Goal: Task Accomplishment & Management: Use online tool/utility

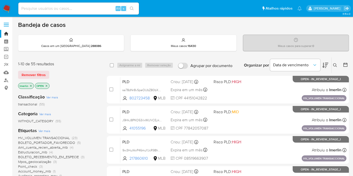
click at [30, 87] on icon "close-filter" at bounding box center [30, 85] width 3 height 3
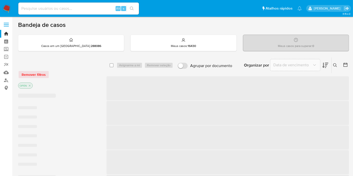
click at [30, 87] on p "OPEN" at bounding box center [25, 86] width 14 height 6
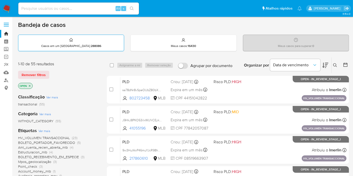
click at [103, 39] on div "Casos em um prato : 288086" at bounding box center [71, 43] width 106 height 16
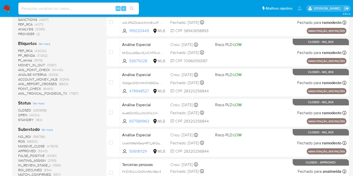
scroll to position [128, 0]
click at [36, 114] on span "(4004)" at bounding box center [34, 114] width 10 height 5
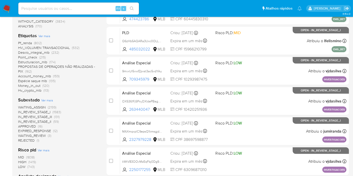
scroll to position [109, 0]
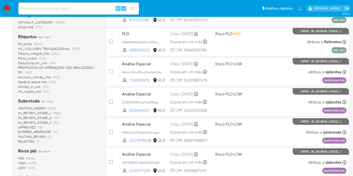
click at [59, 111] on span "(1583)" at bounding box center [57, 113] width 9 height 5
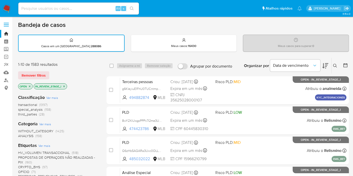
click at [63, 86] on icon "close-filter" at bounding box center [64, 86] width 3 height 3
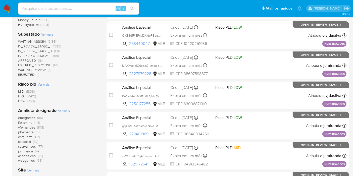
scroll to position [175, 0]
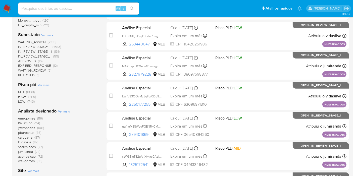
click at [58, 46] on span "(1583)" at bounding box center [57, 46] width 9 height 5
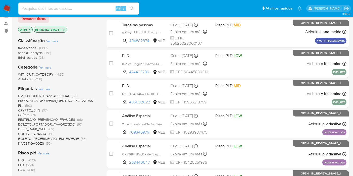
scroll to position [24, 0]
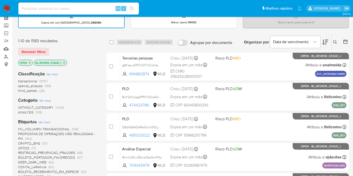
click at [344, 45] on div at bounding box center [344, 42] width 9 height 16
click at [346, 39] on icon at bounding box center [345, 41] width 5 height 5
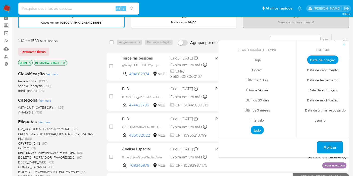
click at [259, 117] on span "Intervalo" at bounding box center [257, 120] width 24 height 10
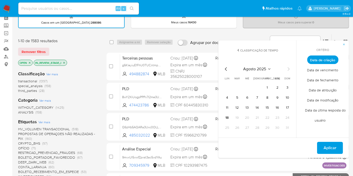
click at [228, 71] on icon "Mes anterior" at bounding box center [226, 69] width 6 height 6
click at [240, 89] on button "1" at bounding box center [237, 88] width 8 height 8
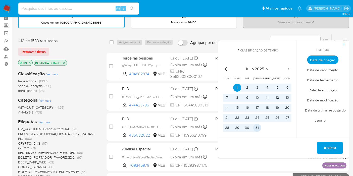
click at [258, 129] on button "31" at bounding box center [257, 128] width 8 height 8
click at [329, 150] on span "Aplicar" at bounding box center [330, 147] width 13 height 11
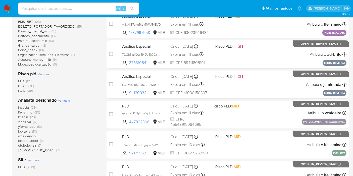
scroll to position [126, 0]
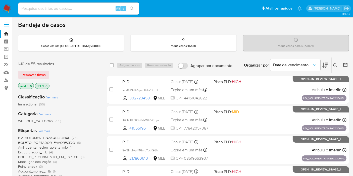
click at [345, 66] on icon at bounding box center [345, 64] width 5 height 5
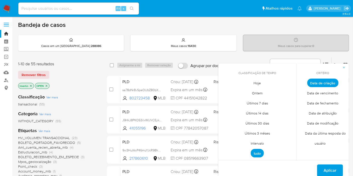
click at [250, 143] on span "Intervalo" at bounding box center [257, 143] width 24 height 10
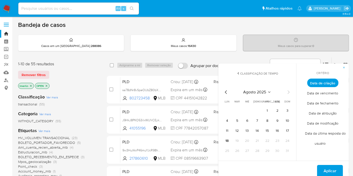
click at [226, 90] on icon "Mes anterior" at bounding box center [226, 92] width 6 height 6
click at [239, 110] on button "1" at bounding box center [237, 111] width 8 height 8
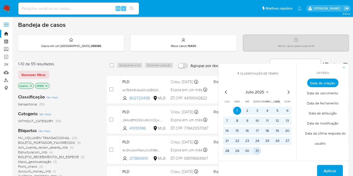
click at [256, 149] on button "31" at bounding box center [257, 151] width 8 height 8
click at [329, 170] on span "Aplicar" at bounding box center [330, 171] width 13 height 11
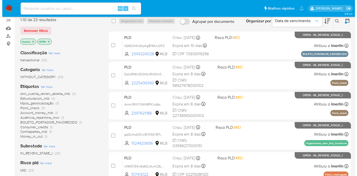
scroll to position [44, 0]
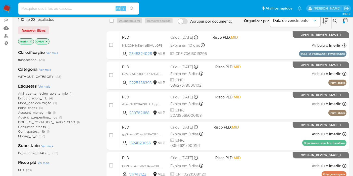
click at [68, 93] on span "Aml_cuenta_recien_abierta_mlb (4)" at bounding box center [45, 93] width 55 height 5
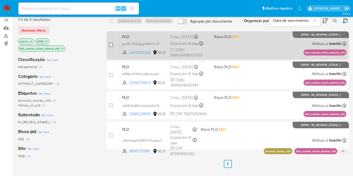
click at [111, 43] on input "checkbox" at bounding box center [111, 45] width 4 height 4
checkbox input "true"
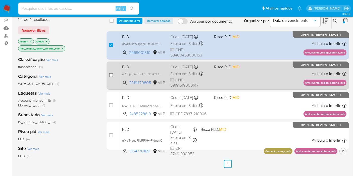
click at [112, 74] on input "checkbox" at bounding box center [111, 75] width 4 height 4
checkbox input "true"
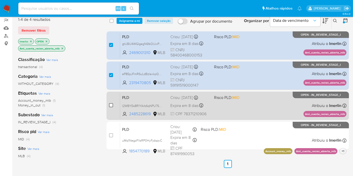
click at [110, 104] on input "checkbox" at bounding box center [111, 105] width 4 height 4
checkbox input "true"
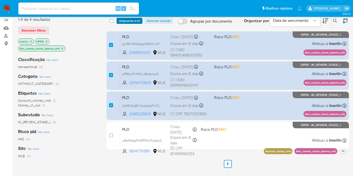
click at [138, 22] on span "Asignarme a mí" at bounding box center [129, 20] width 21 height 5
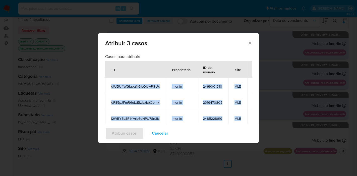
drag, startPoint x: 111, startPoint y: 85, endPoint x: 242, endPoint y: 117, distance: 135.6
click at [242, 117] on tbody "gtUBU4WGIgegN6fsOIJwPGUx lmerlin 2469001310 MLB eP85pJFmR6uLdBzIaxkpQbmk lmerli…" at bounding box center [185, 102] width 160 height 48
copy tbody "gtUBU4WGIgegN6fsOIJwPGUx lmerlin 2469001310 MLB eP85pJFmR6uLdBzIaxkpQbmk lmerli…"
click at [161, 136] on span "Cancelar" at bounding box center [160, 133] width 16 height 11
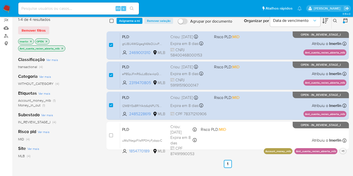
click at [113, 21] on input "checkbox" at bounding box center [112, 21] width 4 height 4
checkbox input "true"
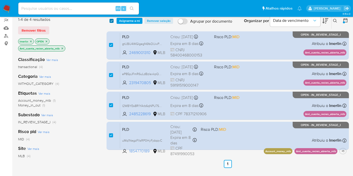
click at [113, 21] on input "checkbox" at bounding box center [112, 21] width 4 height 4
checkbox input "false"
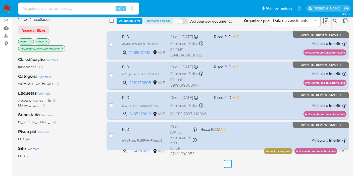
checkbox input "false"
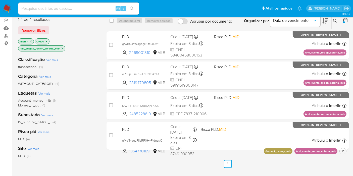
click at [63, 47] on icon "close-filter" at bounding box center [62, 48] width 3 height 3
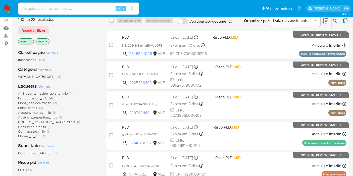
click at [48, 101] on span "Mpos_geolocalização" at bounding box center [34, 102] width 33 height 5
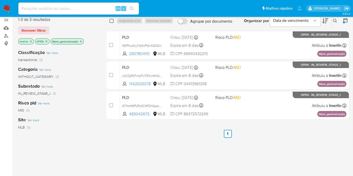
click at [112, 21] on input "checkbox" at bounding box center [112, 21] width 4 height 4
checkbox input "true"
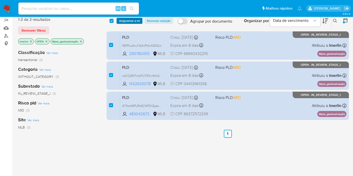
click at [124, 21] on span "Asignarme a mí" at bounding box center [129, 20] width 21 height 5
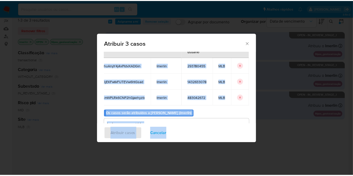
scroll to position [45, 0]
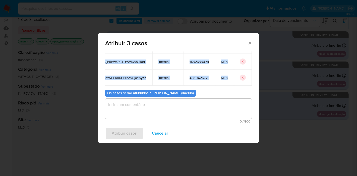
drag, startPoint x: 108, startPoint y: 84, endPoint x: 232, endPoint y: 74, distance: 124.5
click at [232, 74] on tbody "I90PhuAnyY4j4xPIdvXADGin lmerlin 293780455 MLB czCOjEKFwtkFUTEVw6htGsad lmerlin…" at bounding box center [172, 61] width 160 height 48
copy tbody "I90PhuAnyY4j4xPIdvXADGin lmerlin 293780455 MLB czCOjEKFwtkFUTEVw6htGsad lmerlin…"
click at [164, 129] on span "Cancelar" at bounding box center [160, 133] width 16 height 11
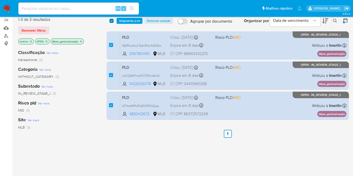
click at [111, 22] on input "checkbox" at bounding box center [112, 21] width 4 height 4
checkbox input "false"
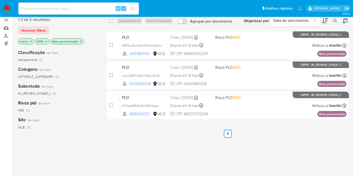
paste input "DqVJRWIiIZX0HtURHZXx08jC"
click at [90, 9] on input at bounding box center [78, 8] width 121 height 7
type input "DqVJRWIiIZX0HtURHZXx08jC"
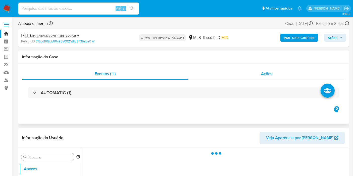
click at [270, 74] on span "Ações" at bounding box center [266, 74] width 11 height 6
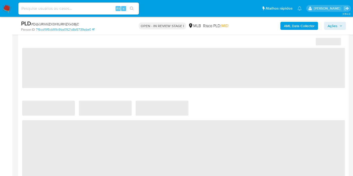
select select "10"
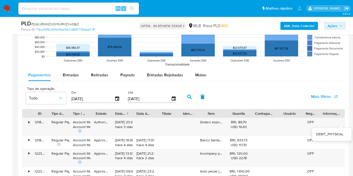
scroll to position [529, 0]
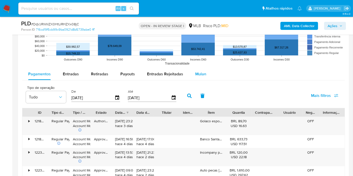
click at [203, 74] on span "Mulan" at bounding box center [200, 74] width 11 height 6
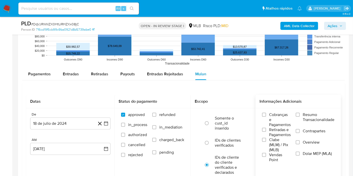
click at [305, 112] on span "Resumo Transacionalidade" at bounding box center [319, 117] width 32 height 10
click at [300, 113] on input "Resumo Transacionalidade" at bounding box center [298, 115] width 4 height 4
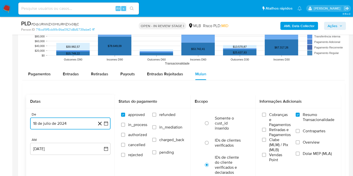
click at [110, 127] on button "18 de julio de 2024" at bounding box center [70, 124] width 80 height 12
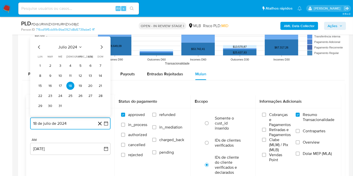
click at [79, 46] on icon "Seleccionar mes y año" at bounding box center [80, 47] width 4 height 4
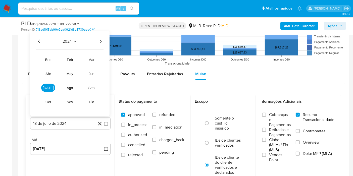
click at [100, 40] on icon "Año siguiente" at bounding box center [101, 42] width 2 height 4
click at [87, 76] on button "jun" at bounding box center [91, 74] width 14 height 8
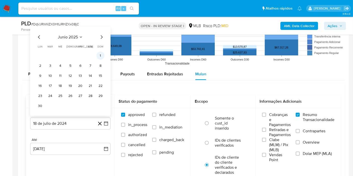
click at [98, 59] on td "1" at bounding box center [100, 56] width 8 height 8
click at [100, 57] on button "1" at bounding box center [100, 56] width 8 height 8
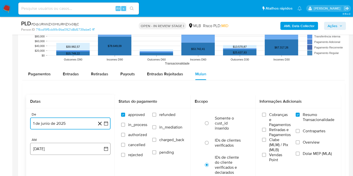
click at [104, 146] on icon "button" at bounding box center [106, 148] width 5 height 5
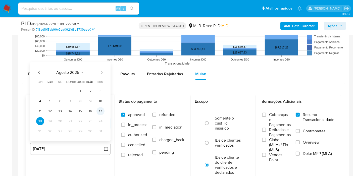
click at [103, 111] on button "17" at bounding box center [100, 111] width 8 height 8
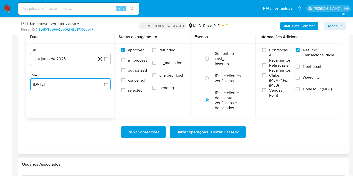
scroll to position [594, 0]
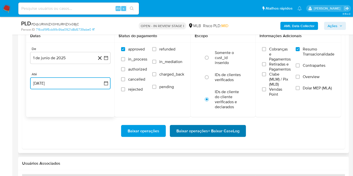
click at [210, 126] on span "Baixar operações + Baixar CaseLog" at bounding box center [207, 131] width 63 height 11
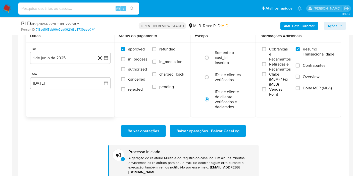
paste input "gtUBU4WGIgegN6fsOIJwPGUx"
click at [97, 11] on input "gtUBU4WGIgegN6fsOIJwPGUx" at bounding box center [78, 8] width 121 height 7
type input "gtUBU4WGIgegN6fsOIJwPGUx"
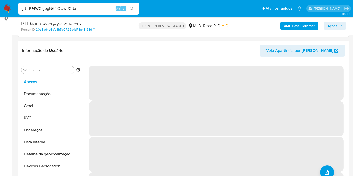
select select "10"
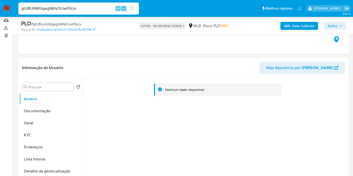
scroll to position [51, 0]
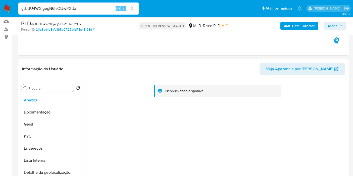
click at [290, 25] on b "AML Data Collector" at bounding box center [299, 26] width 31 height 8
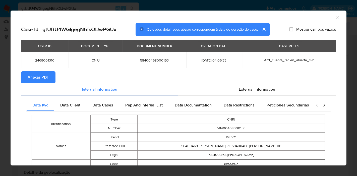
click at [49, 73] on button "Anexar PDF" at bounding box center [38, 77] width 34 height 12
click at [335, 17] on icon "Fechar a janela" at bounding box center [337, 17] width 5 height 5
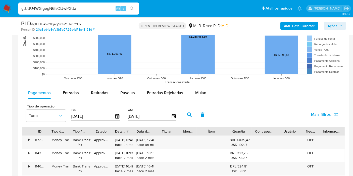
scroll to position [506, 0]
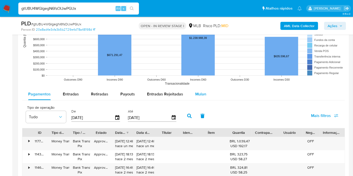
click at [202, 94] on span "Mulan" at bounding box center [200, 94] width 11 height 6
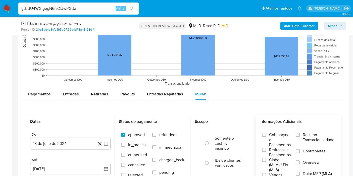
click at [307, 133] on span "Resumo Transacionalidade" at bounding box center [319, 137] width 32 height 10
click at [300, 133] on input "Resumo Transacionalidade" at bounding box center [298, 135] width 4 height 4
click at [110, 142] on button "18 de julio de 2024" at bounding box center [70, 144] width 80 height 12
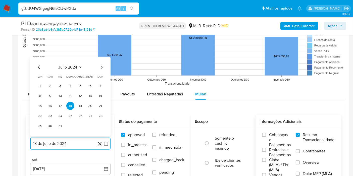
click at [81, 65] on icon "Seleccionar mes y año" at bounding box center [80, 67] width 4 height 4
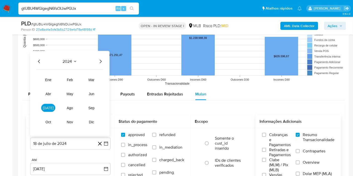
click at [99, 61] on icon "Año siguiente" at bounding box center [100, 62] width 6 height 6
click at [88, 91] on button "jun" at bounding box center [91, 94] width 14 height 8
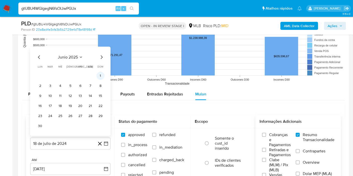
click at [100, 77] on button "1" at bounding box center [100, 76] width 8 height 8
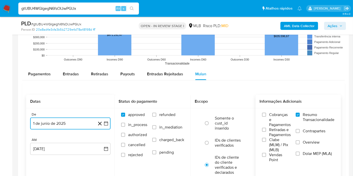
scroll to position [553, 0]
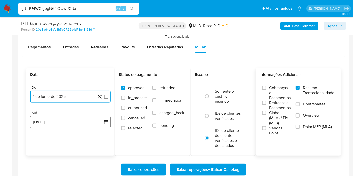
click at [106, 121] on icon "button" at bounding box center [106, 122] width 5 height 5
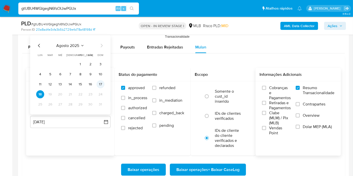
click at [103, 86] on button "17" at bounding box center [100, 84] width 8 height 8
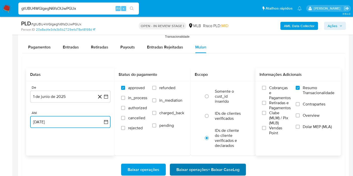
click at [182, 167] on span "Baixar operações + Baixar CaseLog" at bounding box center [207, 169] width 63 height 11
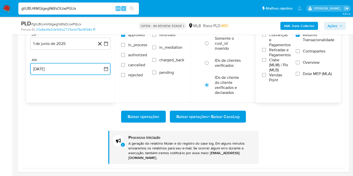
scroll to position [610, 0]
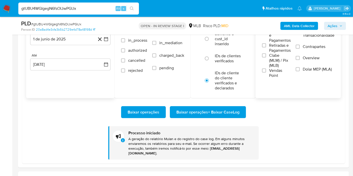
click at [79, 11] on input "gtUBU4WGIgegN6fsOIJwPGUx" at bounding box center [78, 8] width 121 height 7
paste input "eP85pJFmR6uLdBzIaxkpQbmk"
click at [79, 11] on input "eP85pJFmR6uLdBzIaxkpQbmk" at bounding box center [78, 8] width 121 height 7
type input "eP85pJFmR6uLdBzIaxkpQbmk"
click at [128, 8] on button "search-icon" at bounding box center [132, 8] width 10 height 7
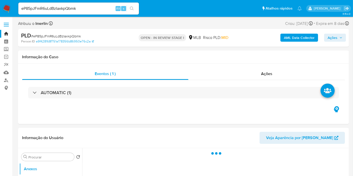
click at [293, 39] on b "AML Data Collector" at bounding box center [299, 38] width 31 height 8
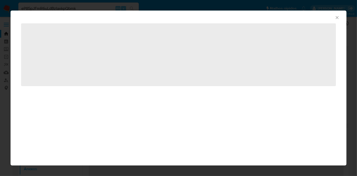
select select "10"
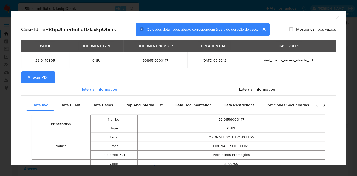
click at [45, 75] on span "Anexar PDF" at bounding box center [38, 77] width 21 height 11
click at [335, 20] on icon "Fechar a janela" at bounding box center [337, 17] width 5 height 5
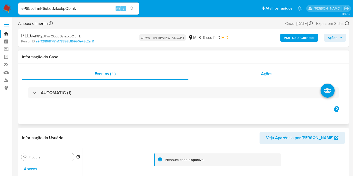
click at [304, 71] on div "Ações" at bounding box center [266, 74] width 157 height 12
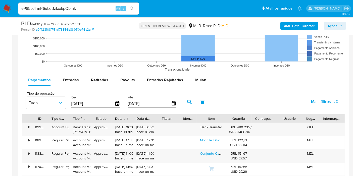
scroll to position [558, 0]
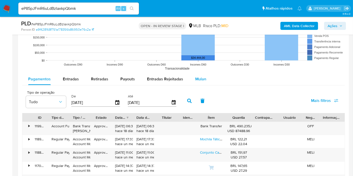
click at [210, 83] on button "Mulan" at bounding box center [200, 79] width 23 height 12
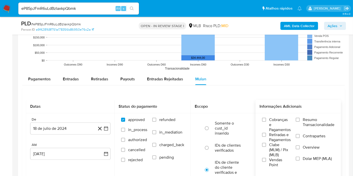
click at [310, 120] on span "Resumo Transacionalidade" at bounding box center [319, 122] width 32 height 10
click at [300, 120] on input "Resumo Transacionalidade" at bounding box center [298, 120] width 4 height 4
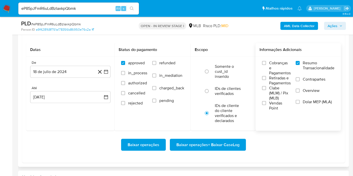
scroll to position [618, 0]
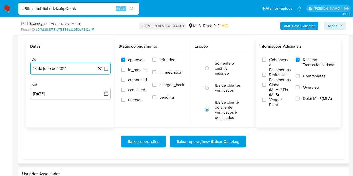
click at [104, 66] on icon "button" at bounding box center [106, 68] width 5 height 5
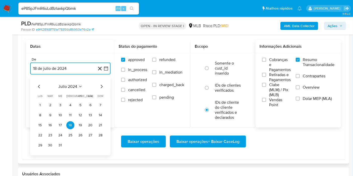
click at [78, 86] on icon "Seleccionar mes y año" at bounding box center [80, 87] width 4 height 4
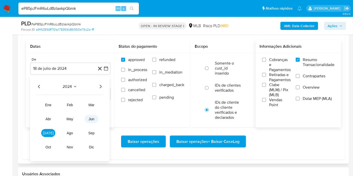
click at [92, 115] on button "jun" at bounding box center [91, 119] width 14 height 8
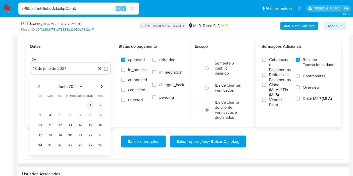
click at [89, 104] on button "1" at bounding box center [90, 105] width 8 height 8
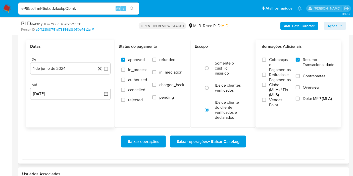
click at [103, 70] on icon at bounding box center [100, 69] width 6 height 6
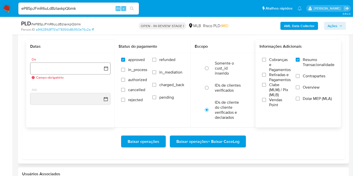
drag, startPoint x: 116, startPoint y: 69, endPoint x: 107, endPoint y: 69, distance: 9.6
click at [107, 69] on div "Datas De Campo obrigatório Até Status do pagamento approved in_process authoriz…" at bounding box center [183, 84] width 315 height 88
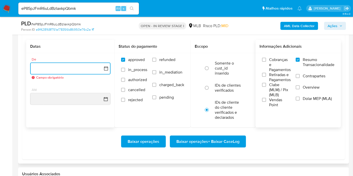
click at [107, 69] on icon "button" at bounding box center [106, 68] width 5 height 5
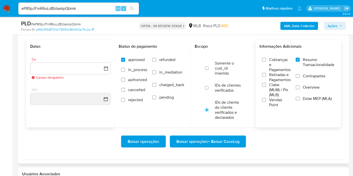
click at [107, 51] on div "Datas" at bounding box center [70, 46] width 88 height 13
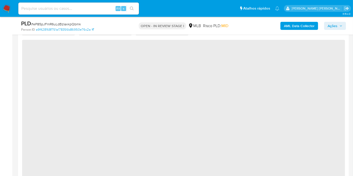
scroll to position [411, 0]
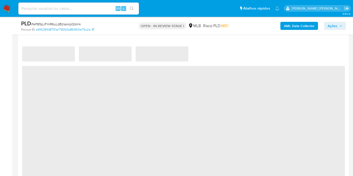
select select "10"
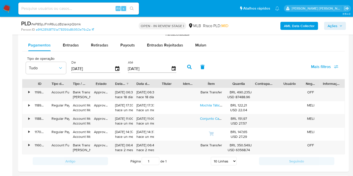
scroll to position [562, 0]
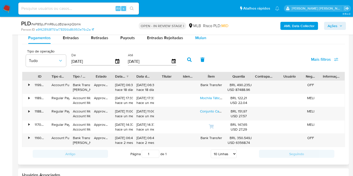
click at [199, 36] on span "Mulan" at bounding box center [200, 38] width 11 height 6
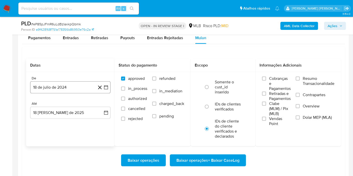
click at [108, 86] on icon "button" at bounding box center [106, 87] width 4 height 4
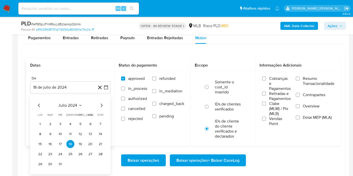
click at [74, 106] on span "julio 2024" at bounding box center [68, 105] width 19 height 5
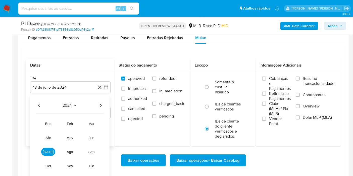
click at [100, 106] on icon "Año siguiente" at bounding box center [100, 106] width 6 height 6
click at [92, 138] on span "jun" at bounding box center [92, 138] width 6 height 4
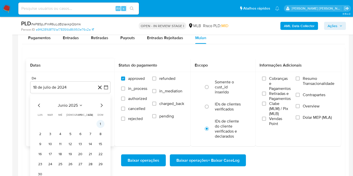
click at [100, 121] on button "1" at bounding box center [100, 124] width 8 height 8
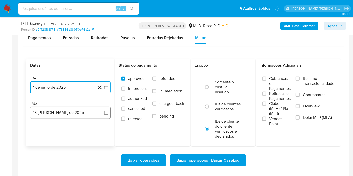
click at [106, 116] on button "18 de agosto de 2025" at bounding box center [70, 113] width 80 height 12
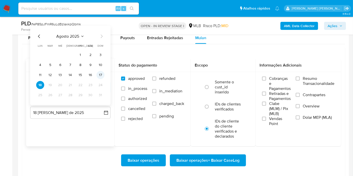
click at [101, 74] on button "17" at bounding box center [100, 75] width 8 height 8
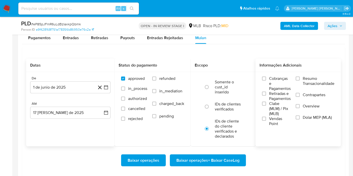
click at [301, 77] on label "Resumo Transacionalidade" at bounding box center [315, 84] width 39 height 16
click at [300, 77] on input "Resumo Transacionalidade" at bounding box center [298, 79] width 4 height 4
click at [195, 155] on span "Baixar operações + Baixar CaseLog" at bounding box center [207, 160] width 63 height 11
paste input "I2WBYEs8R1YArb6qNPU7Sn3b"
click at [104, 6] on input "I2WBYEs8R1YArb6qNPU7Sn3b" at bounding box center [78, 8] width 121 height 7
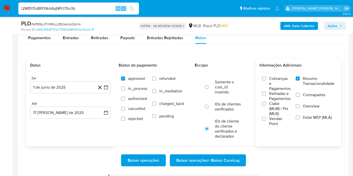
type input "I2WBYEs8R1YArb6qNPU7Sn3b"
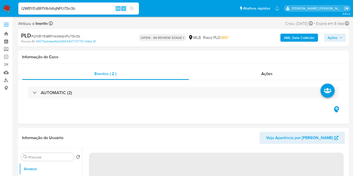
click at [303, 39] on b "AML Data Collector" at bounding box center [299, 38] width 31 height 8
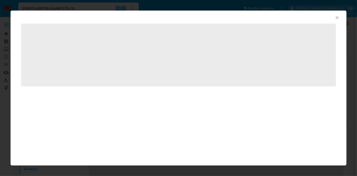
select select "10"
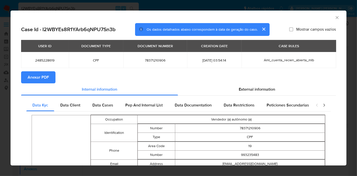
click at [48, 80] on span "Anexar PDF" at bounding box center [38, 77] width 21 height 11
click at [336, 17] on icon "Fechar a janela" at bounding box center [337, 17] width 3 height 3
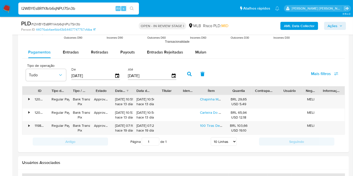
scroll to position [537, 0]
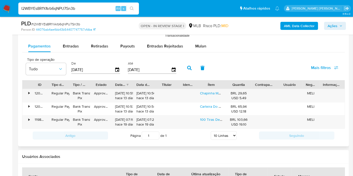
click at [212, 47] on div "Pagamentos Entradas Retiradas Payouts Entradas Rejeitadas Mulan" at bounding box center [183, 46] width 323 height 12
click at [203, 46] on span "Mulan" at bounding box center [200, 46] width 11 height 6
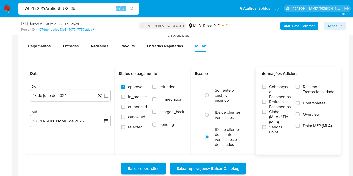
click at [304, 89] on span "Resumo Transacionalidade" at bounding box center [319, 89] width 32 height 10
click at [300, 89] on input "Resumo Transacionalidade" at bounding box center [298, 87] width 4 height 4
click at [110, 98] on button "18 de julio de 2024" at bounding box center [70, 96] width 80 height 12
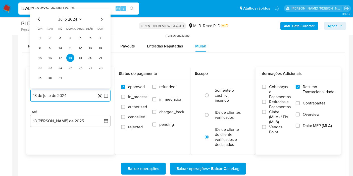
click at [77, 20] on span "julio 2024" at bounding box center [68, 19] width 19 height 5
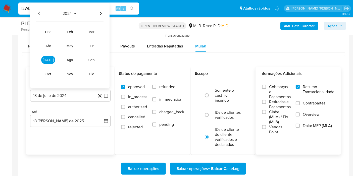
click at [98, 12] on icon "Año siguiente" at bounding box center [100, 14] width 6 height 6
click at [90, 42] on tr "ene feb mar abr may jun jul ago sep oct nov dic" at bounding box center [69, 53] width 57 height 50
click at [90, 42] on button "jun" at bounding box center [91, 46] width 14 height 8
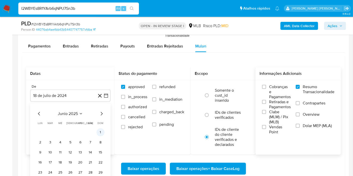
click at [99, 132] on button "1" at bounding box center [100, 132] width 8 height 8
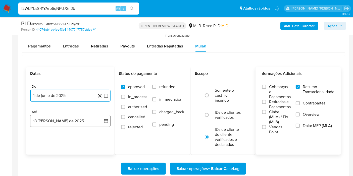
click at [103, 115] on button "18 de agosto de 2025" at bounding box center [70, 121] width 80 height 12
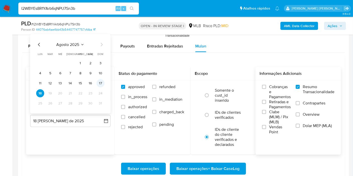
click at [102, 82] on button "17" at bounding box center [100, 83] width 8 height 8
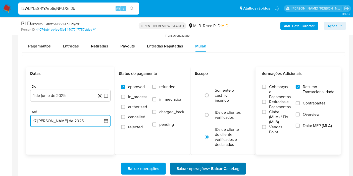
click at [186, 166] on span "Baixar operações + Baixar CaseLog" at bounding box center [207, 168] width 63 height 11
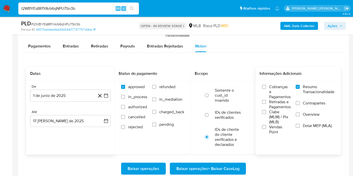
click at [106, 10] on input "I2WBYEs8R1YArb6qNPU7Sn3b" at bounding box center [78, 8] width 121 height 7
paste input "90PhuAnyY4j4xPIdvXADGin"
type input "I90PhuAnyY4j4xPIdvXADGin"
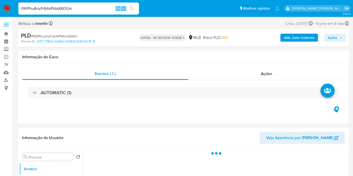
click at [295, 40] on b "AML Data Collector" at bounding box center [299, 38] width 31 height 8
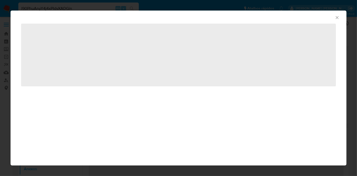
select select "10"
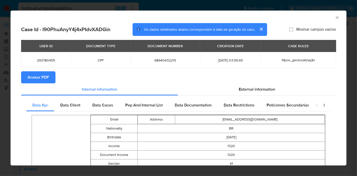
click at [49, 77] on button "Anexar PDF" at bounding box center [38, 77] width 34 height 12
click at [335, 19] on icon "Fechar a janela" at bounding box center [337, 17] width 5 height 5
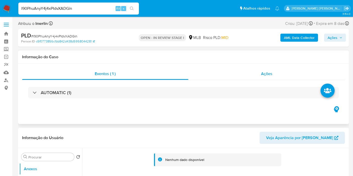
click at [296, 68] on div "Ações" at bounding box center [266, 74] width 157 height 12
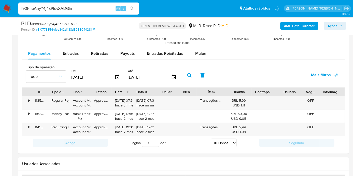
scroll to position [553, 0]
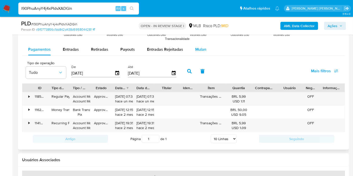
click at [205, 45] on button "Mulan" at bounding box center [200, 49] width 23 height 12
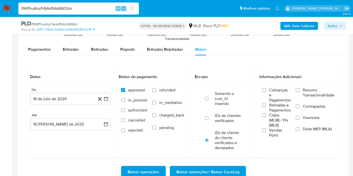
click at [298, 91] on input "Resumo Transacionalidade" at bounding box center [298, 90] width 4 height 4
click at [110, 99] on button "18 de julio de 2024" at bounding box center [70, 99] width 80 height 12
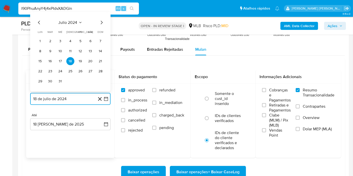
click at [77, 20] on button "julio 2024" at bounding box center [71, 22] width 24 height 5
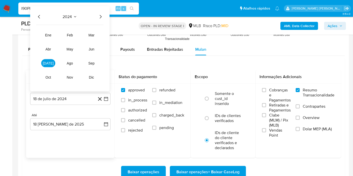
click at [100, 18] on icon "Año siguiente" at bounding box center [101, 17] width 2 height 4
click at [89, 49] on span "jun" at bounding box center [92, 49] width 6 height 4
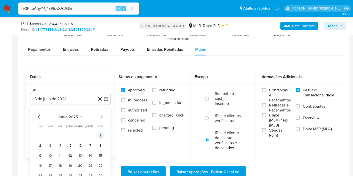
click at [99, 132] on button "1" at bounding box center [100, 136] width 8 height 8
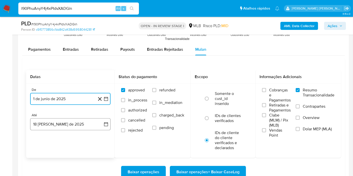
click at [101, 121] on button "18 de agosto de 2025" at bounding box center [70, 124] width 80 height 12
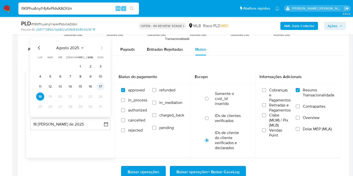
click at [98, 85] on button "17" at bounding box center [100, 87] width 8 height 8
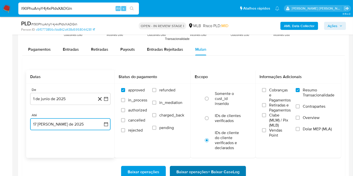
click at [179, 169] on span "Baixar operações + Baixar CaseLog" at bounding box center [207, 172] width 63 height 11
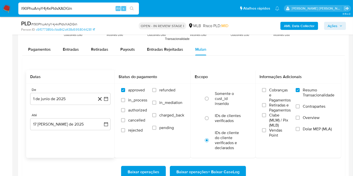
click at [81, 5] on div "I90PhuAnyY4j4xPIdvXADGin Alt s" at bounding box center [78, 9] width 121 height 12
click at [81, 10] on input "I90PhuAnyY4j4xPIdvXADGin" at bounding box center [78, 8] width 121 height 7
paste input "czCOjEKFwtkFUTEVw6htGsad"
click at [81, 10] on input "czCOjEKFwtkFUTEVw6htGsad" at bounding box center [78, 8] width 121 height 7
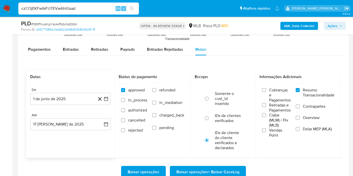
type input "czCOjEKFwtkFUTEVw6htGsad"
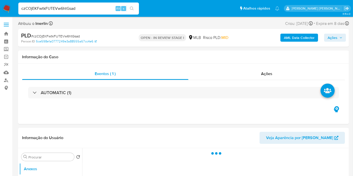
click at [290, 41] on b "AML Data Collector" at bounding box center [299, 38] width 31 height 8
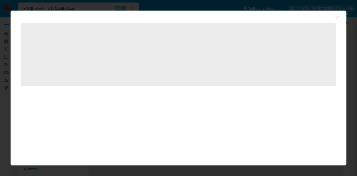
select select "10"
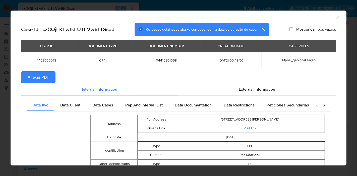
click at [52, 74] on button "Anexar PDF" at bounding box center [38, 77] width 34 height 12
click at [335, 17] on icon "Fechar a janela" at bounding box center [337, 17] width 5 height 5
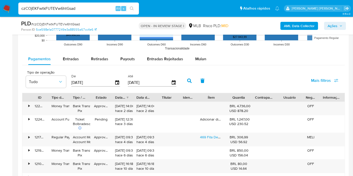
scroll to position [544, 0]
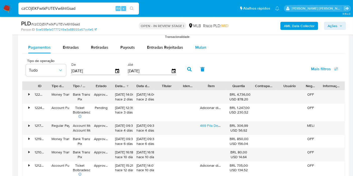
click at [204, 50] on div "Mulan" at bounding box center [200, 47] width 11 height 12
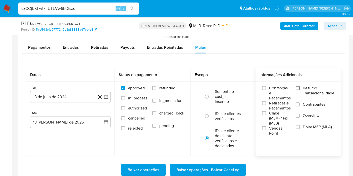
click at [298, 87] on input "Resumo Transacionalidade" at bounding box center [298, 88] width 4 height 4
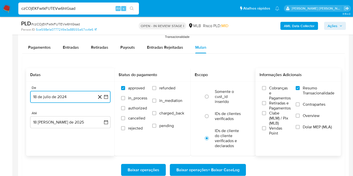
click at [105, 98] on icon "button" at bounding box center [106, 97] width 4 height 4
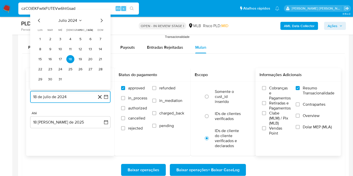
click at [79, 22] on button "julio 2024" at bounding box center [71, 20] width 24 height 5
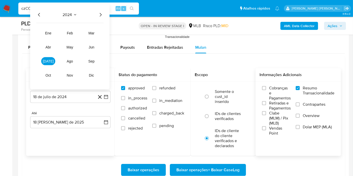
click at [103, 15] on icon "Año siguiente" at bounding box center [100, 15] width 6 height 6
click at [91, 48] on span "jun" at bounding box center [92, 47] width 6 height 4
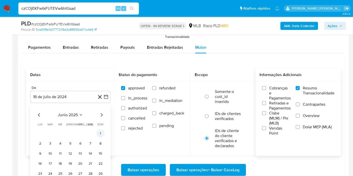
click at [97, 132] on button "1" at bounding box center [100, 134] width 8 height 8
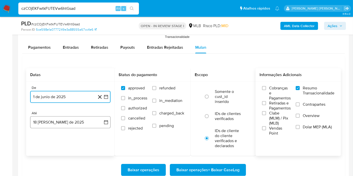
click at [99, 118] on button "18 de agosto de 2025" at bounding box center [70, 122] width 80 height 12
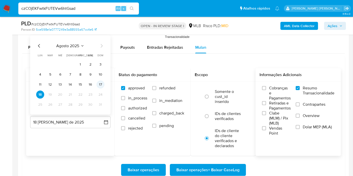
click at [101, 83] on button "17" at bounding box center [100, 85] width 8 height 8
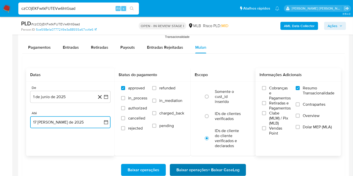
click at [187, 170] on span "Baixar operações + Baixar CaseLog" at bounding box center [207, 170] width 63 height 11
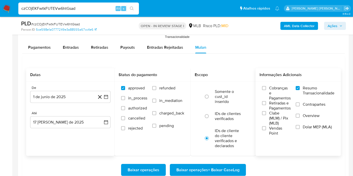
click at [101, 8] on input "czCOjEKFwtkFUTEVw6htGsad" at bounding box center [78, 8] width 121 height 7
paste input "A7YsmWPLRk6CNP2hGjaehyzb"
type input "A7YsmWPLRk6CNP2hGjaehyzb"
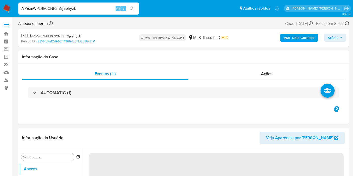
select select "10"
click at [293, 36] on b "AML Data Collector" at bounding box center [299, 38] width 31 height 8
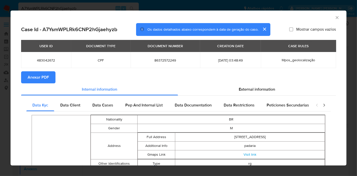
click at [54, 77] on button "Anexar PDF" at bounding box center [38, 77] width 34 height 12
click at [335, 18] on icon "Fechar a janela" at bounding box center [337, 17] width 5 height 5
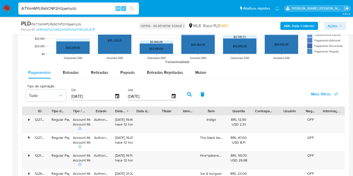
scroll to position [491, 0]
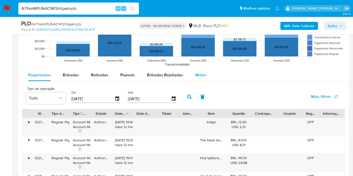
click at [208, 78] on button "Mulan" at bounding box center [200, 75] width 23 height 12
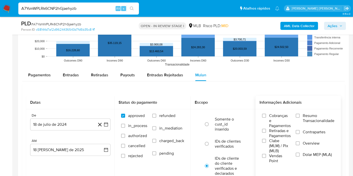
click at [300, 111] on div "Cobranças e Pagamentos Retiradas e Pagamentos Clabe (MLM) / Pix (MLB) Vendas Po…" at bounding box center [298, 138] width 85 height 58
click at [303, 118] on span "Resumo Transacionalidade" at bounding box center [319, 118] width 32 height 10
click at [300, 118] on input "Resumo Transacionalidade" at bounding box center [298, 116] width 4 height 4
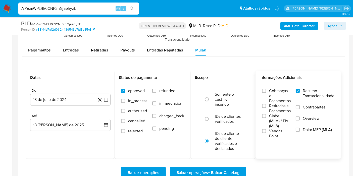
scroll to position [532, 0]
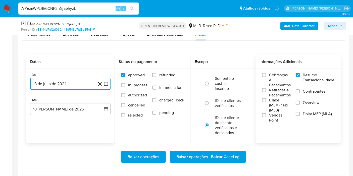
click at [105, 84] on icon "button" at bounding box center [106, 83] width 5 height 5
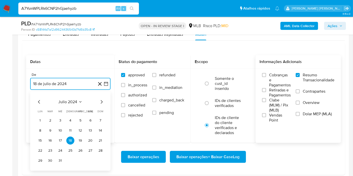
click at [80, 103] on button "julio 2024" at bounding box center [71, 101] width 24 height 5
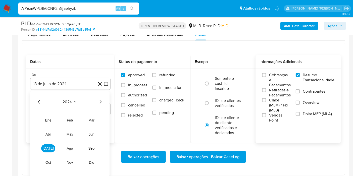
click at [102, 103] on icon "Año siguiente" at bounding box center [100, 102] width 6 height 6
click at [91, 133] on span "jun" at bounding box center [92, 134] width 6 height 4
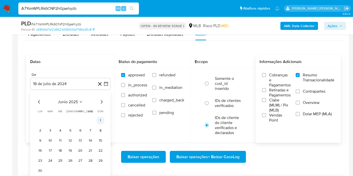
click at [97, 119] on button "1" at bounding box center [100, 121] width 8 height 8
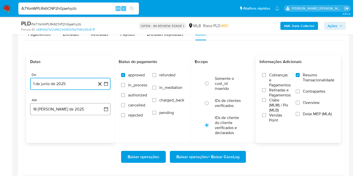
click at [102, 111] on button "18 de agosto de 2025" at bounding box center [70, 109] width 80 height 12
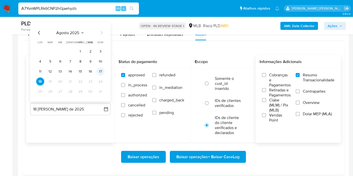
click at [99, 71] on button "17" at bounding box center [100, 72] width 8 height 8
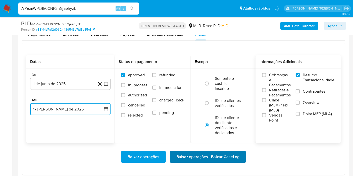
click at [183, 152] on span "Baixar operações + Baixar CaseLog" at bounding box center [207, 156] width 63 height 11
